Goal: Task Accomplishment & Management: Manage account settings

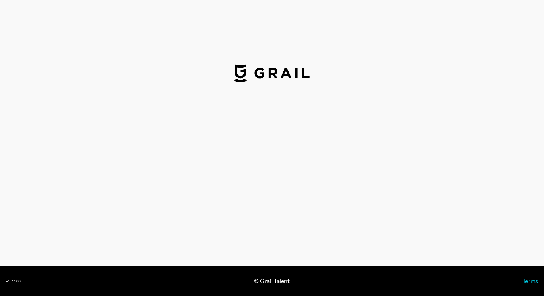
select select "USD"
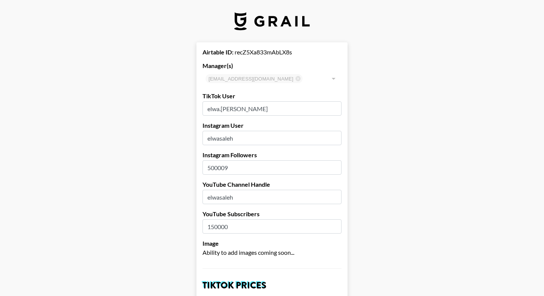
click at [262, 19] on img at bounding box center [272, 21] width 76 height 18
click at [286, 20] on img at bounding box center [272, 21] width 76 height 18
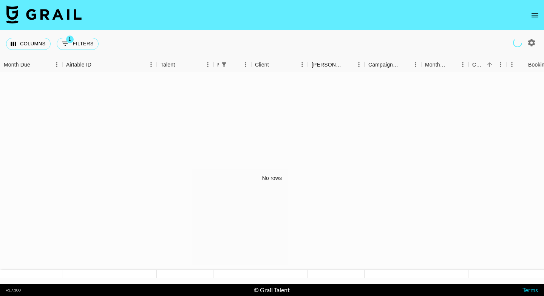
click at [534, 13] on icon "open drawer" at bounding box center [534, 15] width 7 height 5
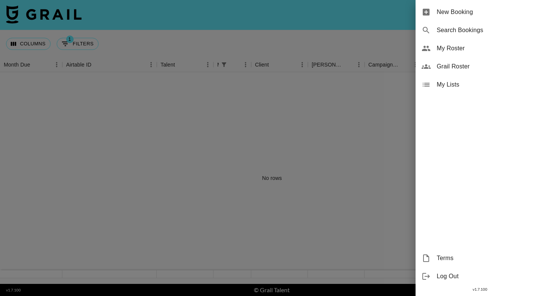
click at [458, 46] on span "My Roster" at bounding box center [487, 48] width 101 height 9
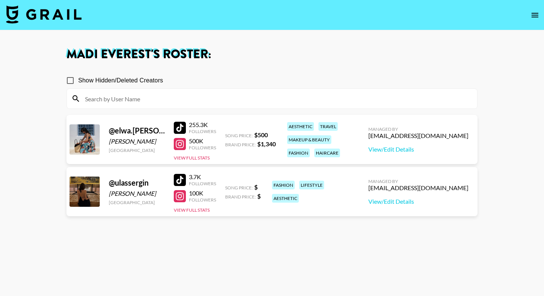
click at [88, 195] on div at bounding box center [84, 191] width 30 height 30
click at [122, 182] on div "@ ulassergin" at bounding box center [137, 182] width 56 height 9
click at [82, 192] on div at bounding box center [84, 191] width 30 height 30
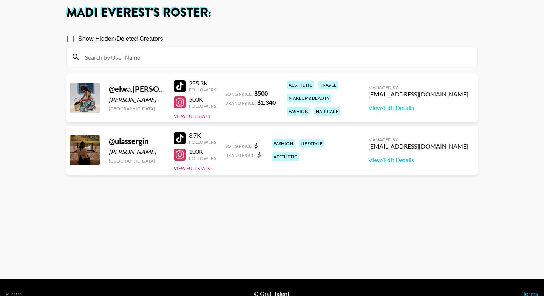
scroll to position [43, 0]
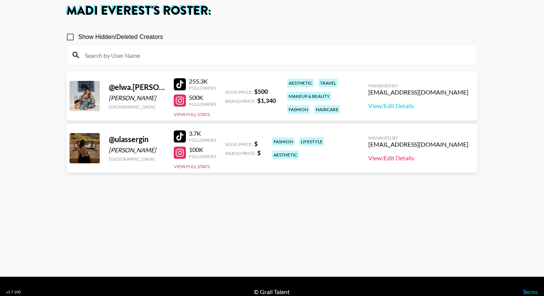
click at [420, 159] on link "View/Edit Details" at bounding box center [418, 158] width 100 height 8
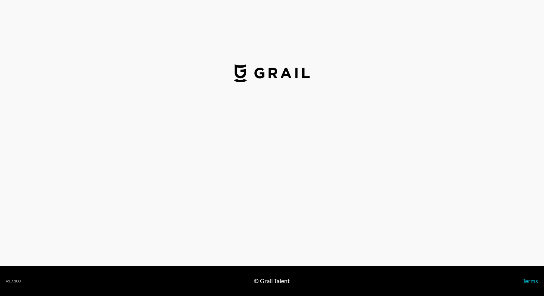
select select "USD"
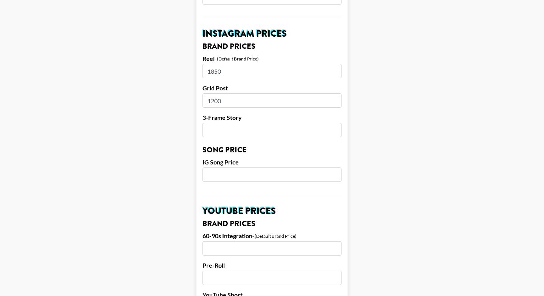
scroll to position [344, 0]
